Goal: Task Accomplishment & Management: Manage account settings

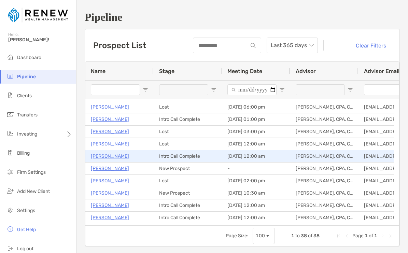
scroll to position [87, 0]
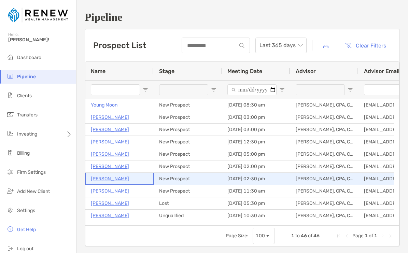
click at [104, 178] on p "[PERSON_NAME]" at bounding box center [110, 178] width 38 height 9
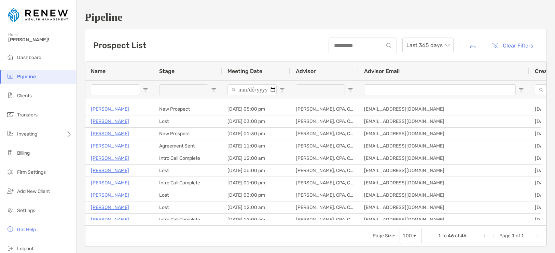
scroll to position [116, 0]
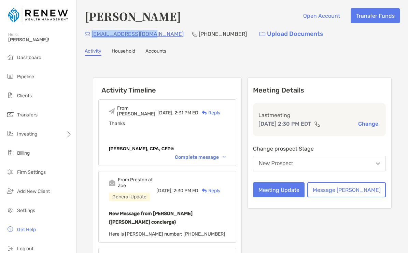
drag, startPoint x: 150, startPoint y: 34, endPoint x: 93, endPoint y: 35, distance: 57.0
click at [93, 35] on div "[EMAIL_ADDRESS][DOMAIN_NAME] [PHONE_NUMBER] Upload Documents" at bounding box center [242, 34] width 315 height 15
copy p "[EMAIL_ADDRESS][DOMAIN_NAME]"
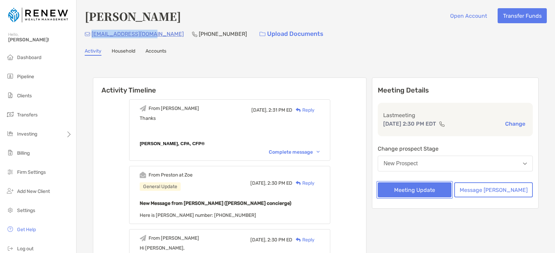
click at [407, 190] on button "Meeting Update" at bounding box center [414, 189] width 74 height 15
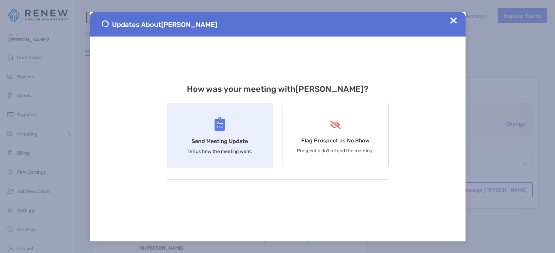
click at [224, 138] on h4 "Send Meeting Update" at bounding box center [219, 141] width 56 height 6
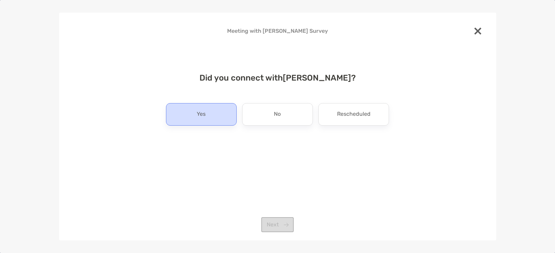
click at [219, 120] on div "Yes" at bounding box center [201, 114] width 71 height 23
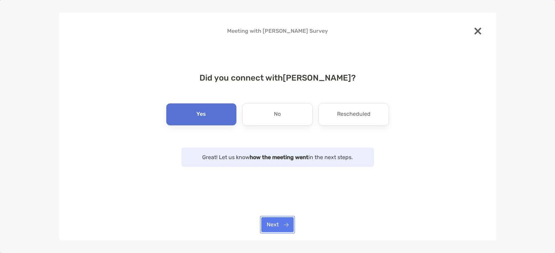
click at [276, 223] on button "Next" at bounding box center [277, 224] width 32 height 15
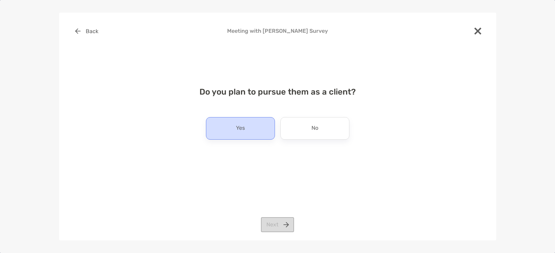
click at [248, 134] on div "Yes" at bounding box center [240, 128] width 69 height 23
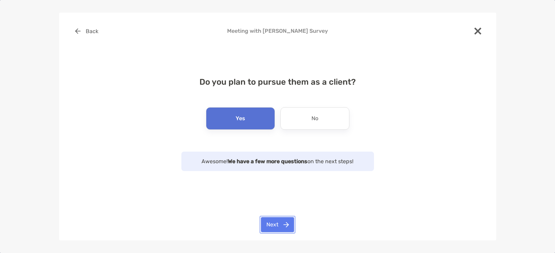
click at [280, 226] on button "Next" at bounding box center [277, 224] width 33 height 15
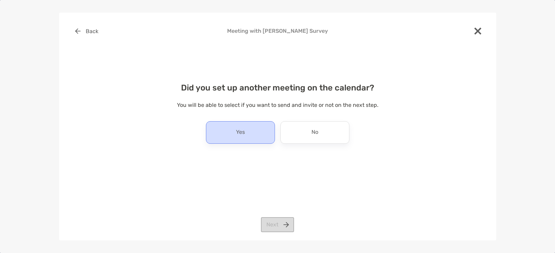
click at [253, 130] on div "Yes" at bounding box center [240, 132] width 69 height 23
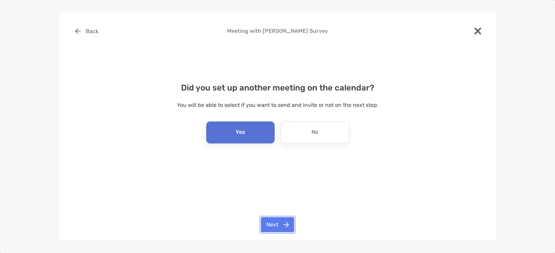
click at [275, 223] on button "Next" at bounding box center [277, 224] width 33 height 15
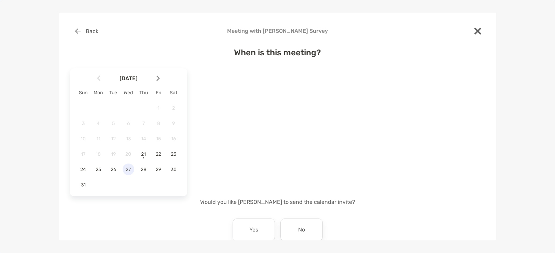
click at [129, 167] on span "27" at bounding box center [129, 170] width 12 height 6
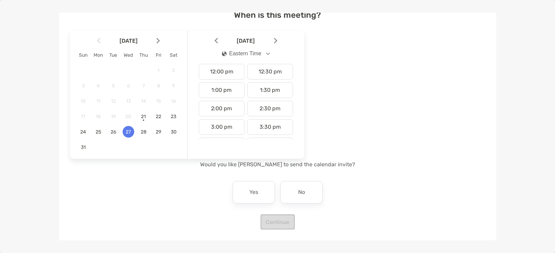
scroll to position [213, 0]
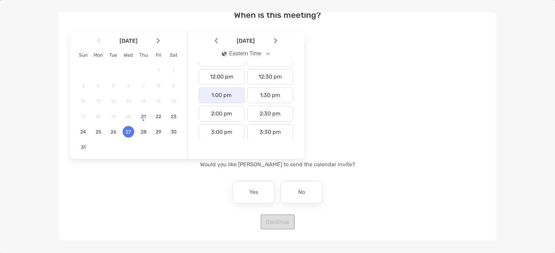
click at [215, 96] on div "1:00 pm" at bounding box center [222, 95] width 46 height 16
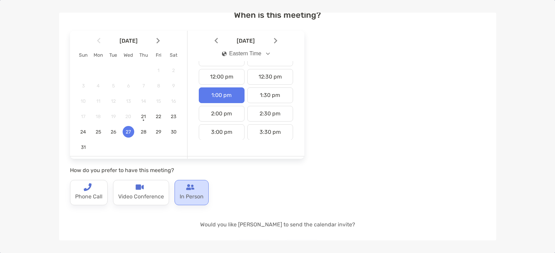
click at [192, 194] on p "In Person" at bounding box center [192, 196] width 24 height 11
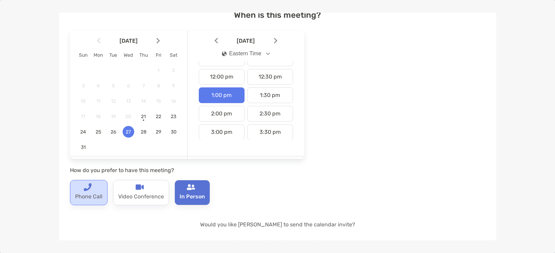
click at [95, 191] on div "Phone Call" at bounding box center [89, 192] width 38 height 25
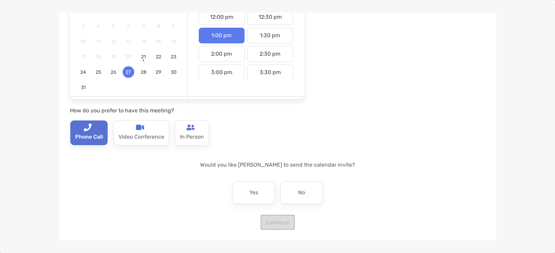
scroll to position [98, 0]
click at [257, 189] on div "Yes" at bounding box center [253, 192] width 42 height 23
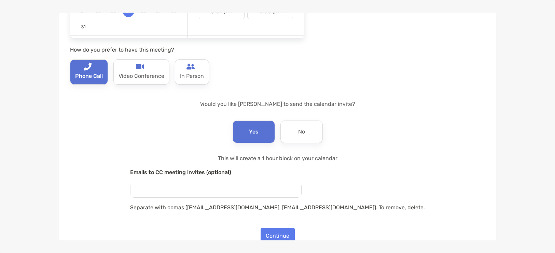
scroll to position [172, 0]
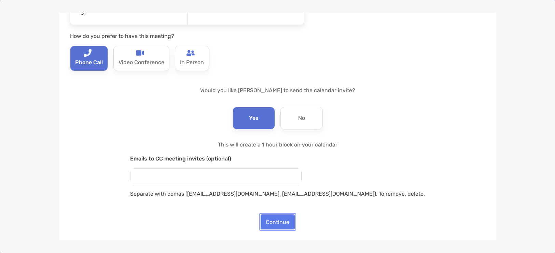
click at [280, 217] on button "Continue" at bounding box center [277, 221] width 34 height 15
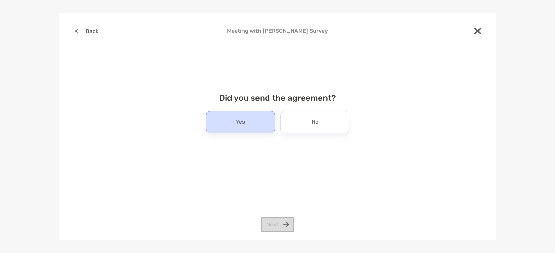
click at [249, 122] on div "Yes" at bounding box center [240, 122] width 69 height 23
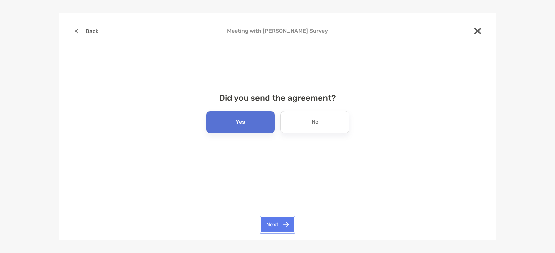
click at [277, 219] on button "Next" at bounding box center [277, 224] width 33 height 15
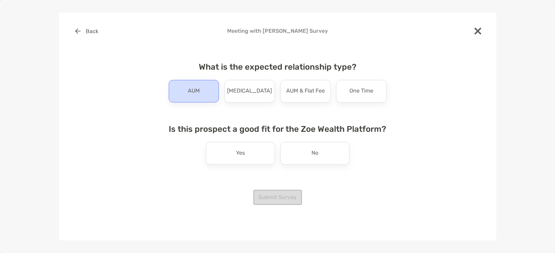
click at [204, 99] on div "AUM" at bounding box center [194, 91] width 51 height 23
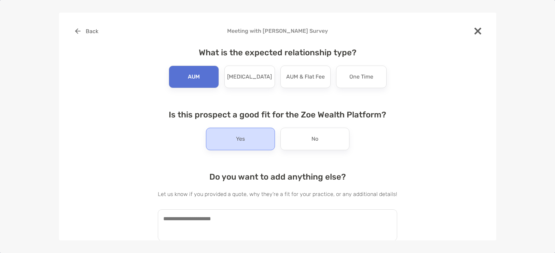
click at [241, 143] on p "Yes" at bounding box center [240, 138] width 9 height 11
click at [231, 222] on textarea at bounding box center [277, 225] width 239 height 32
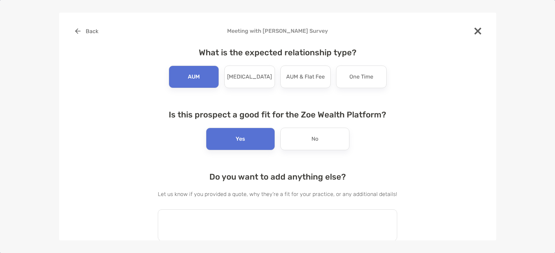
click at [231, 222] on textarea at bounding box center [277, 225] width 239 height 32
type textarea "*"
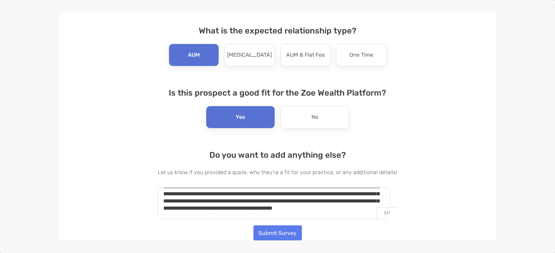
scroll to position [39, 0]
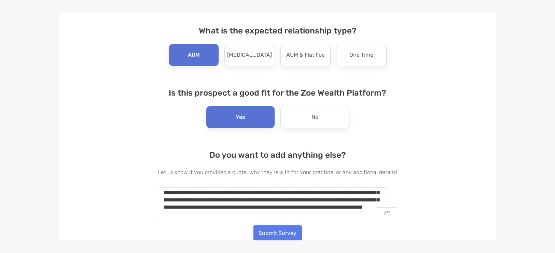
type textarea "**********"
click at [283, 236] on button "Submit Survey" at bounding box center [277, 232] width 48 height 15
